Goal: Check status

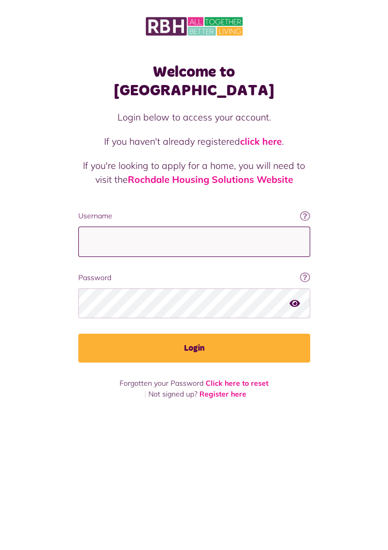
click at [218, 227] on input "Username" at bounding box center [194, 242] width 232 height 30
type input "**********"
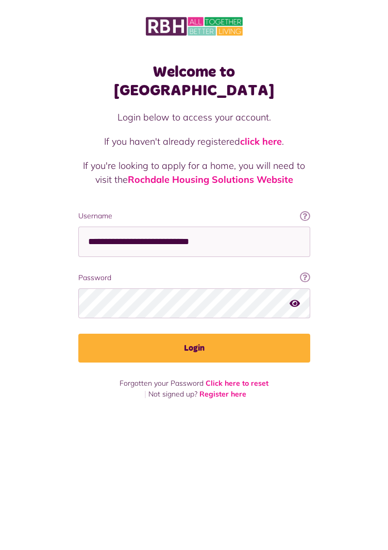
click at [78, 334] on button "Login" at bounding box center [194, 348] width 232 height 29
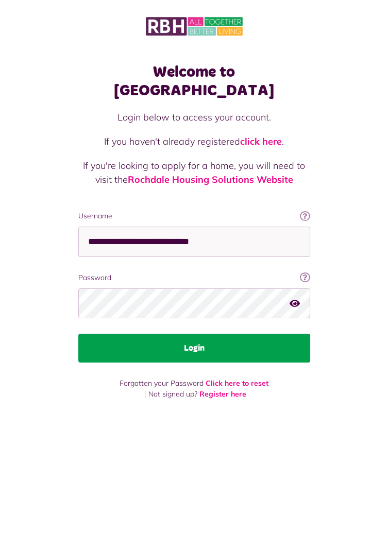
click at [264, 334] on button "Login" at bounding box center [194, 348] width 232 height 29
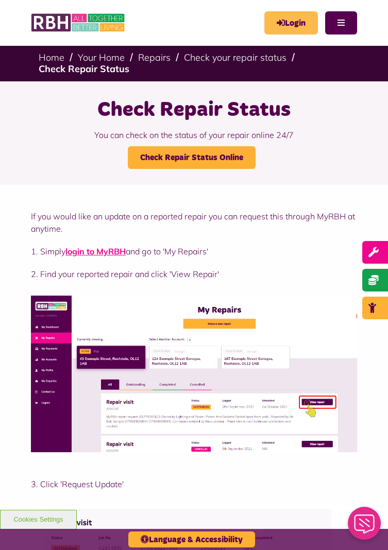
click at [284, 24] on link "Login" at bounding box center [291, 22] width 54 height 23
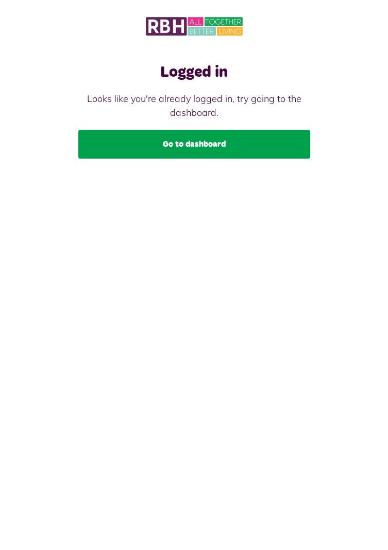
click at [243, 142] on link "Go to dashboard" at bounding box center [194, 144] width 232 height 29
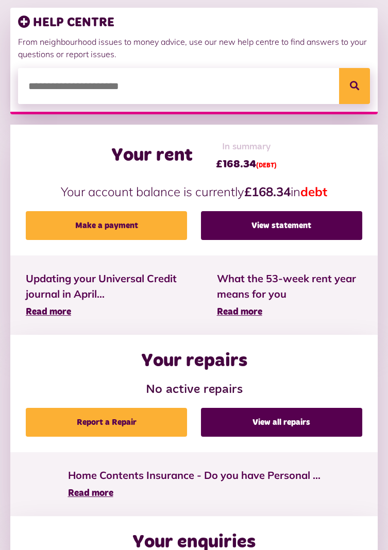
scroll to position [154, 0]
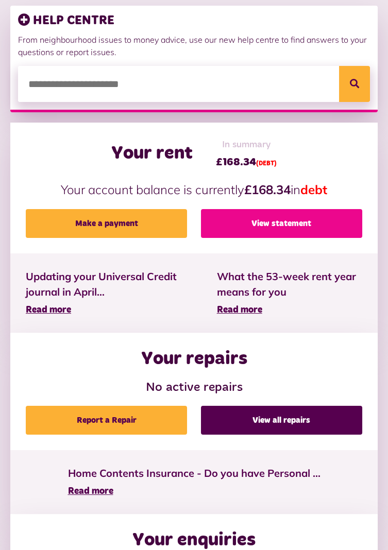
click at [309, 219] on link "View statement" at bounding box center [281, 223] width 161 height 29
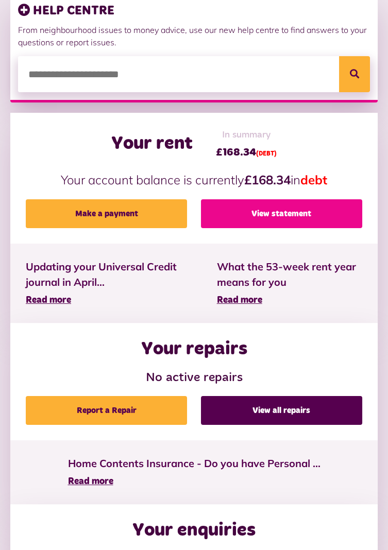
scroll to position [187, 0]
